Goal: Task Accomplishment & Management: Use online tool/utility

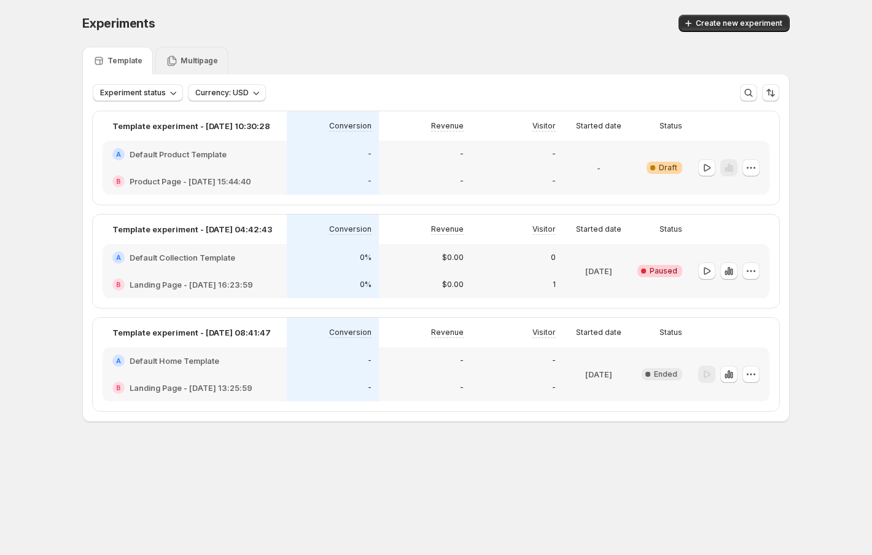
click at [187, 52] on div "Multipage" at bounding box center [191, 61] width 73 height 28
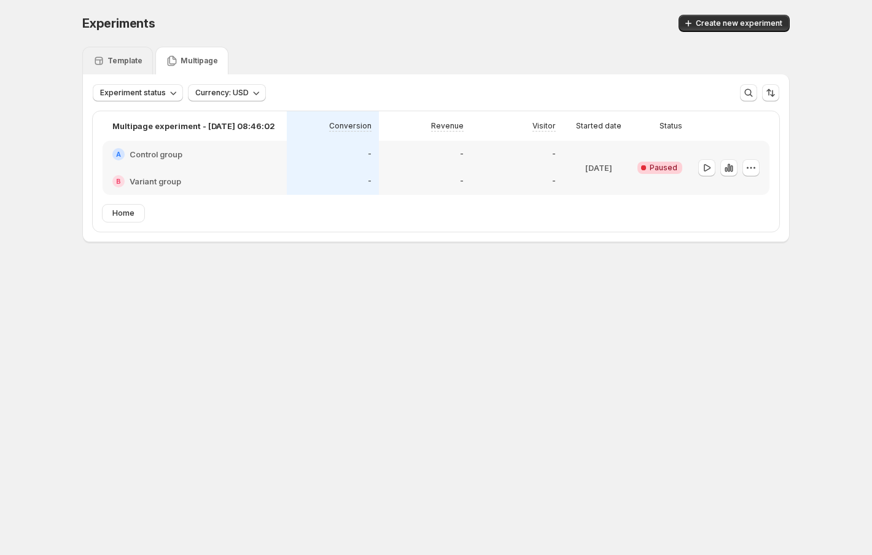
click at [117, 60] on p "Template" at bounding box center [124, 61] width 35 height 10
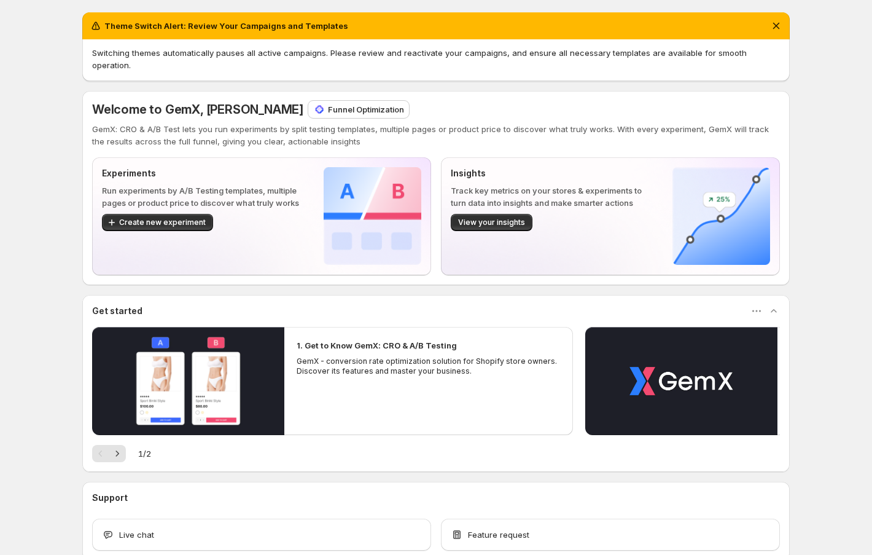
scroll to position [59, 0]
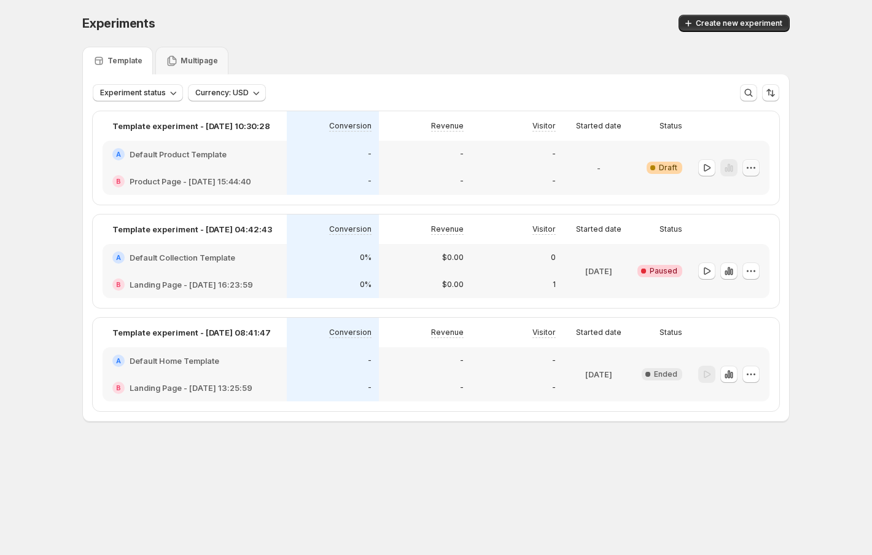
click at [754, 168] on icon "button" at bounding box center [751, 168] width 12 height 12
click at [412, 117] on div "Revenue" at bounding box center [425, 125] width 92 height 29
click at [196, 187] on h2 "Product Page - May 30, 15:44:40" at bounding box center [191, 181] width 122 height 12
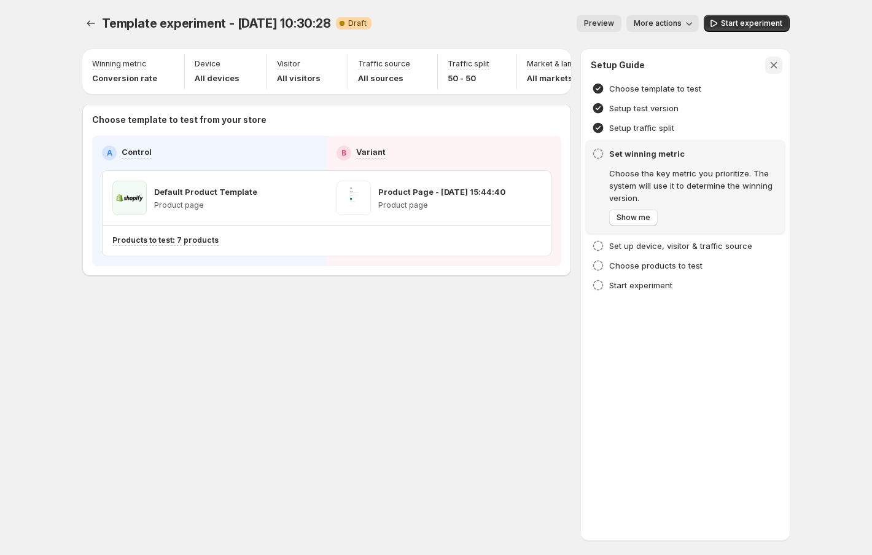
click at [769, 69] on icon "button" at bounding box center [774, 65] width 12 height 12
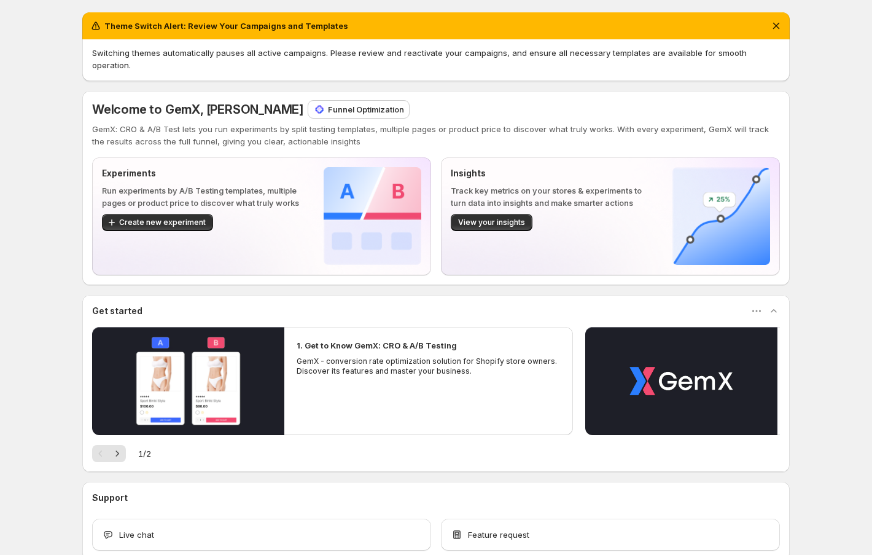
click at [36, 67] on div "Theme Switch Alert: Review Your Campaigns and Templates Switching themes automa…" at bounding box center [436, 313] width 872 height 627
